Goal: Register for event/course

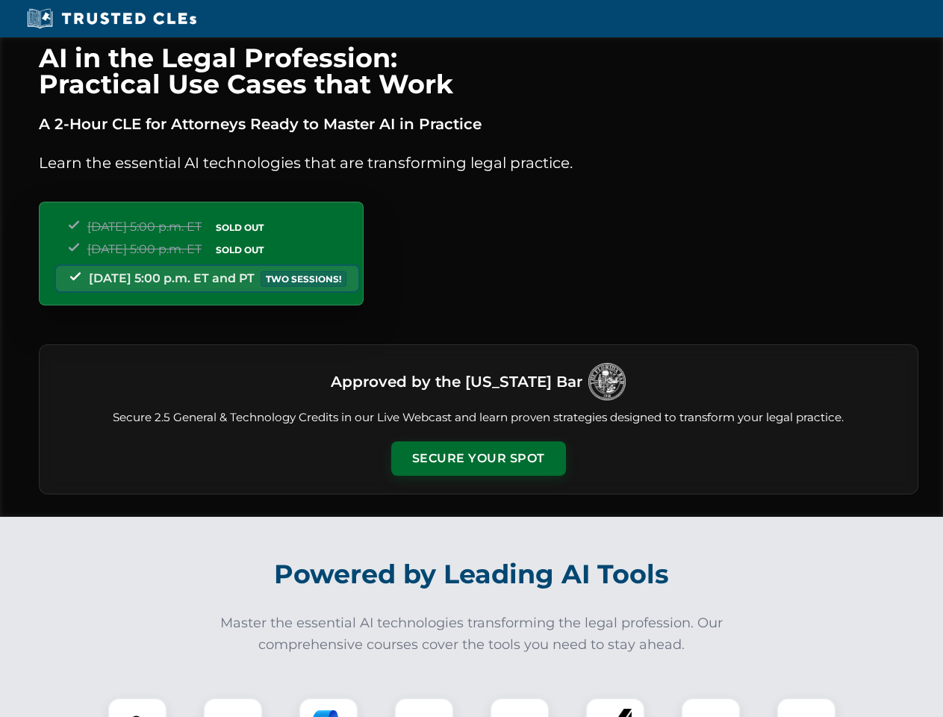
click at [478, 458] on button "Secure Your Spot" at bounding box center [478, 458] width 175 height 34
click at [137, 707] on img at bounding box center [137, 727] width 43 height 43
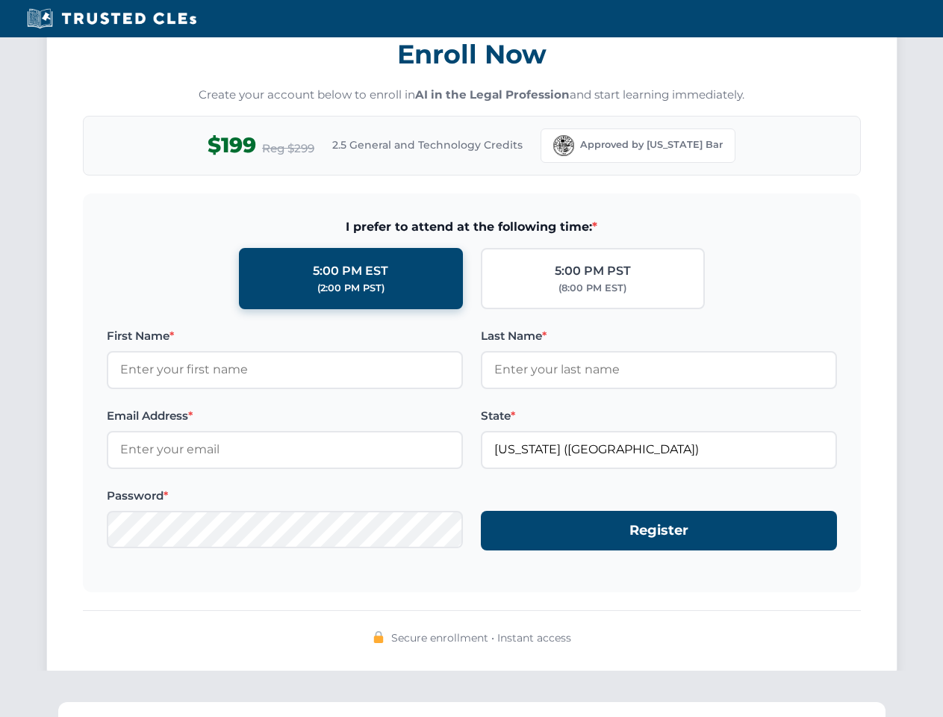
scroll to position [1466, 0]
